Goal: Task Accomplishment & Management: Manage account settings

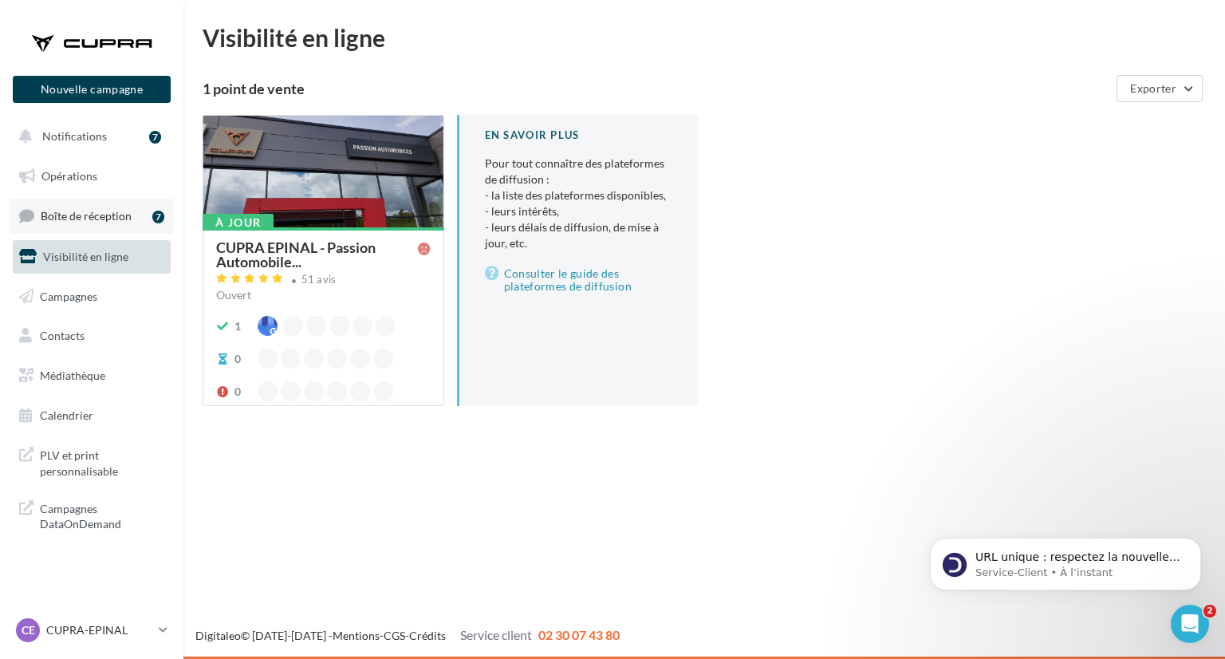
click at [129, 224] on link "Boîte de réception 7" at bounding box center [92, 216] width 164 height 34
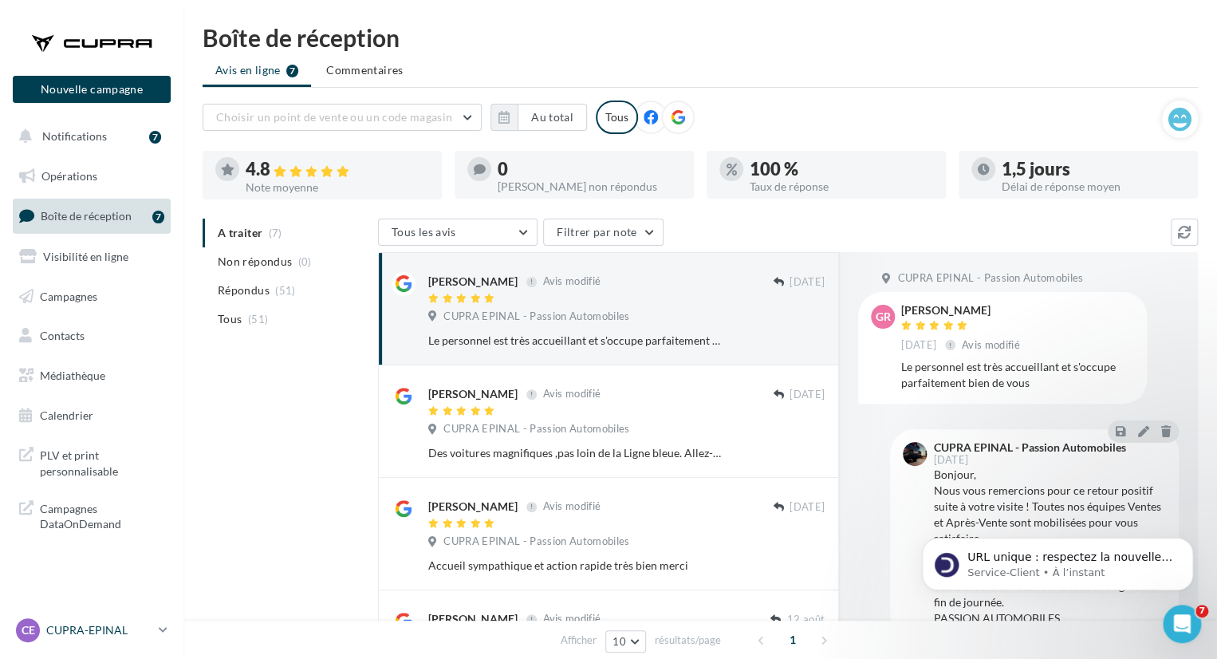
click at [102, 631] on p "CUPRA-EPINAL" at bounding box center [99, 630] width 106 height 16
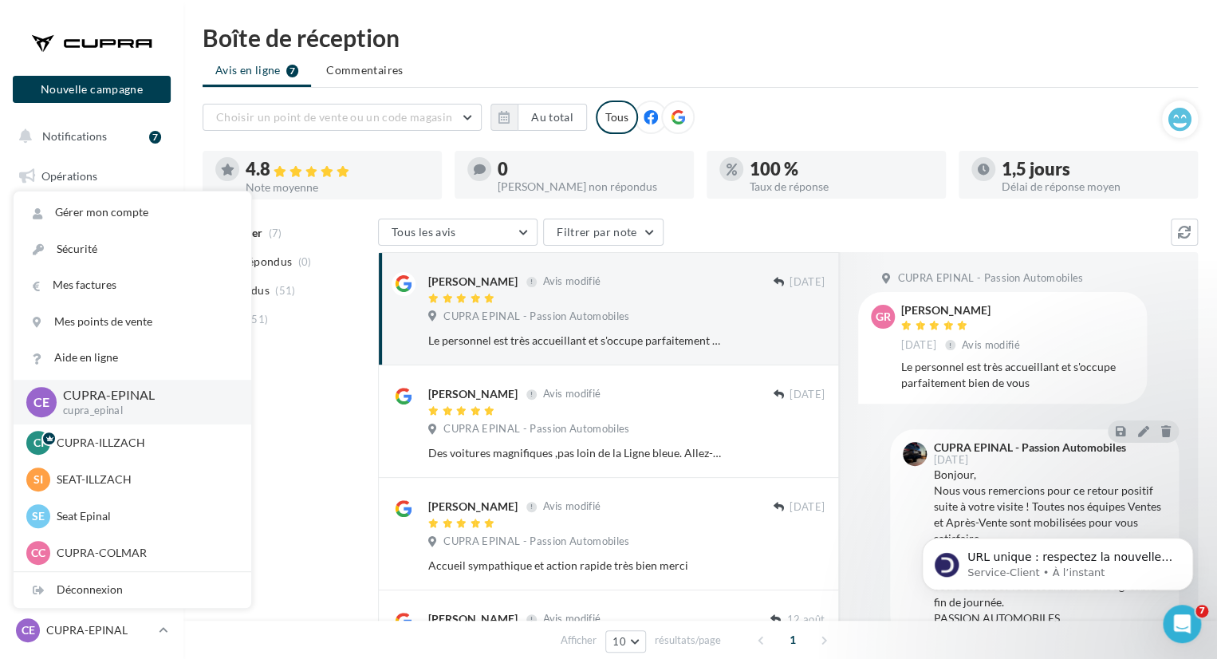
click at [274, 479] on div "A traiter (7) Non répondus (0) Répondus (51) Tous (51) Tous les avis Tous les a…" at bounding box center [700, 652] width 995 height 866
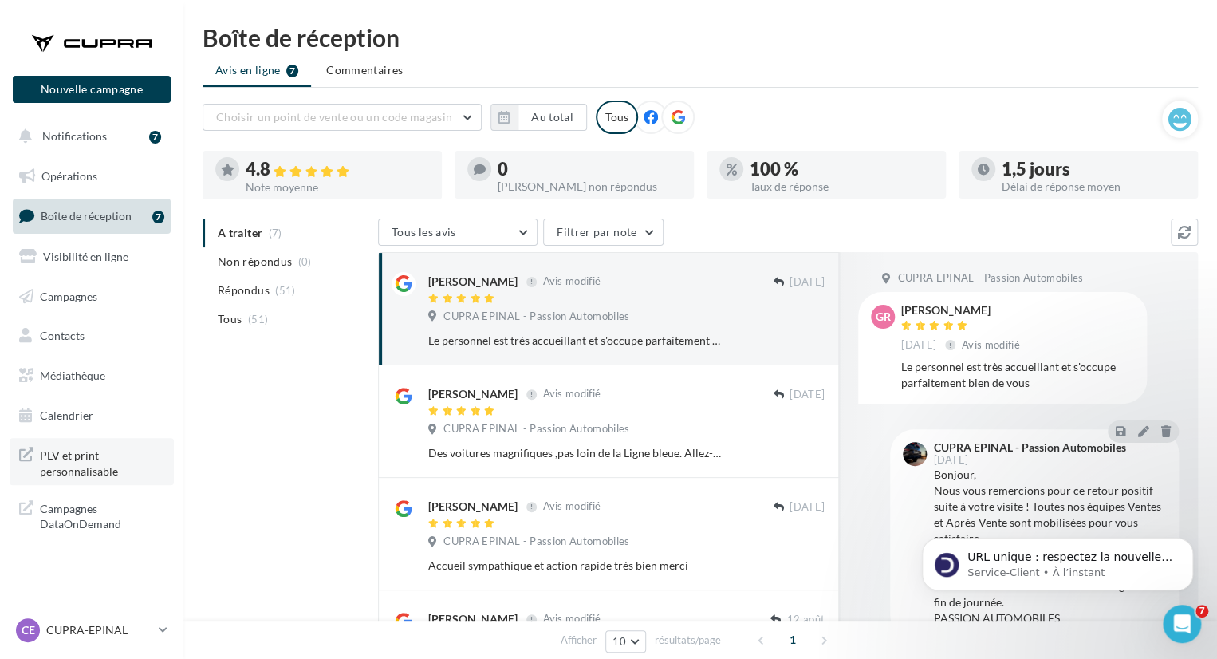
click at [109, 469] on span "PLV et print personnalisable" at bounding box center [102, 461] width 124 height 34
